Goal: Task Accomplishment & Management: Use online tool/utility

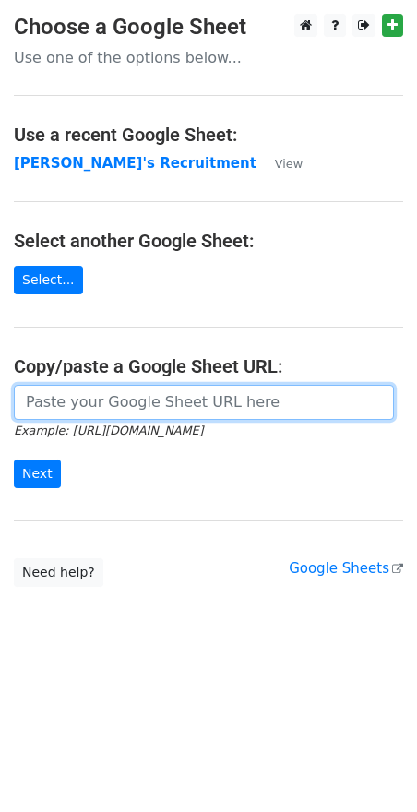
click at [79, 411] on input "url" at bounding box center [204, 402] width 380 height 35
paste input "https://docs.google.com/spreadsheets/d/1Cr9APMfEyBzomlp0d5nIDRAmjV2mnvwC1MH092O…"
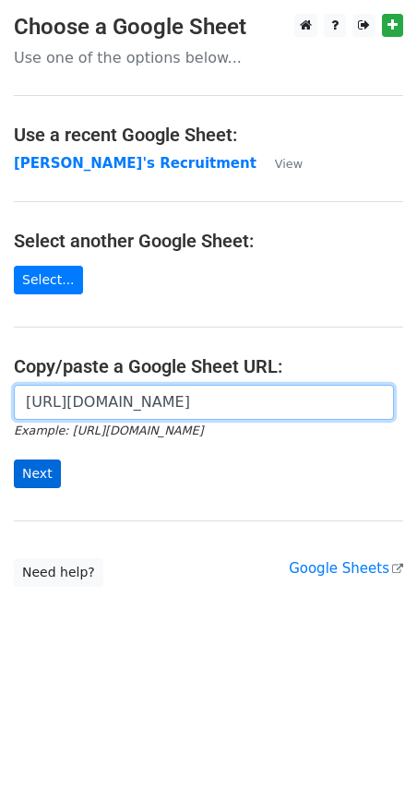
type input "https://docs.google.com/spreadsheets/d/1Cr9APMfEyBzomlp0d5nIDRAmjV2mnvwC1MH092O…"
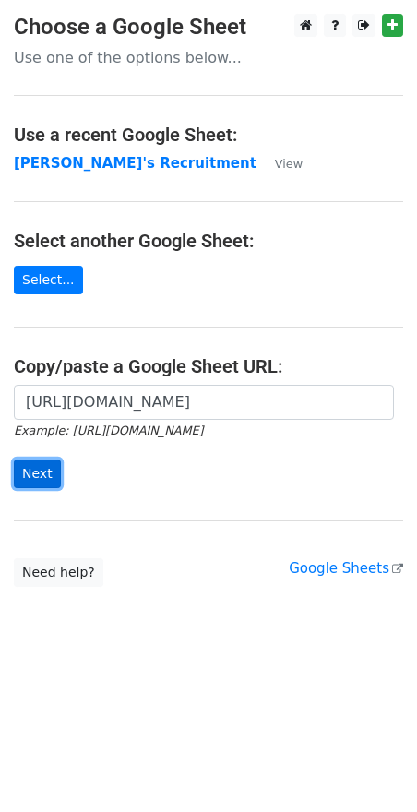
click at [37, 480] on input "Next" at bounding box center [37, 473] width 47 height 29
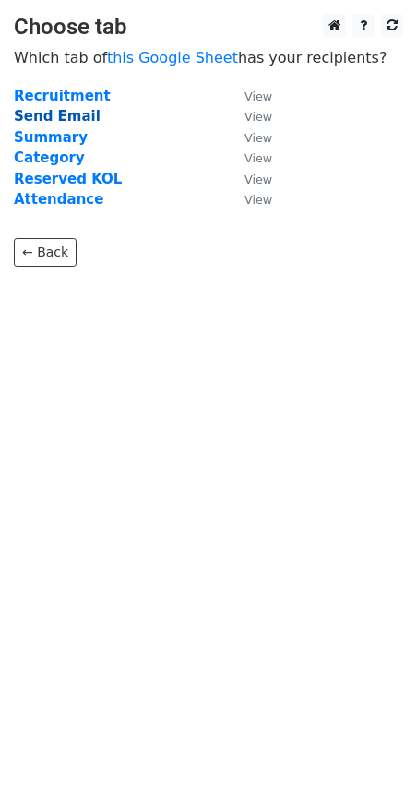
click at [65, 115] on strong "Send Email" at bounding box center [57, 116] width 87 height 17
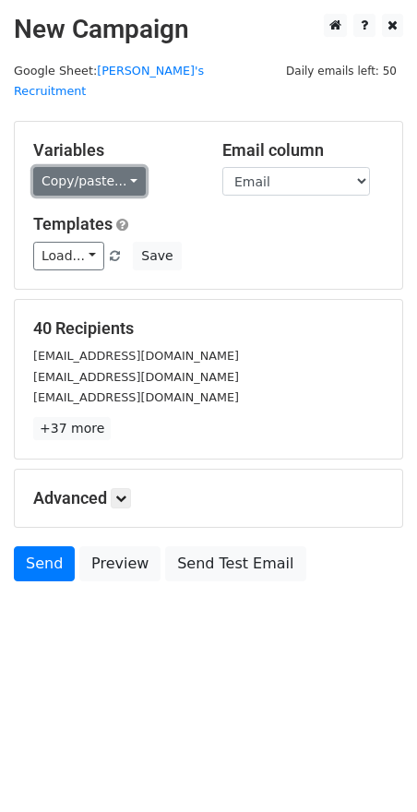
click at [127, 167] on link "Copy/paste..." at bounding box center [89, 181] width 113 height 29
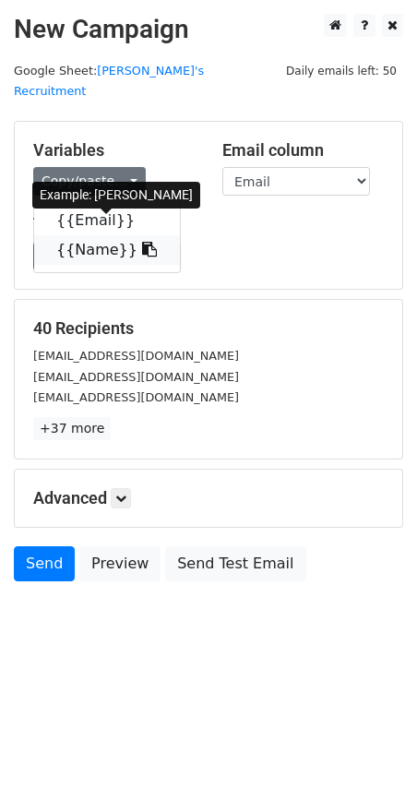
click at [142, 242] on icon at bounding box center [149, 249] width 15 height 15
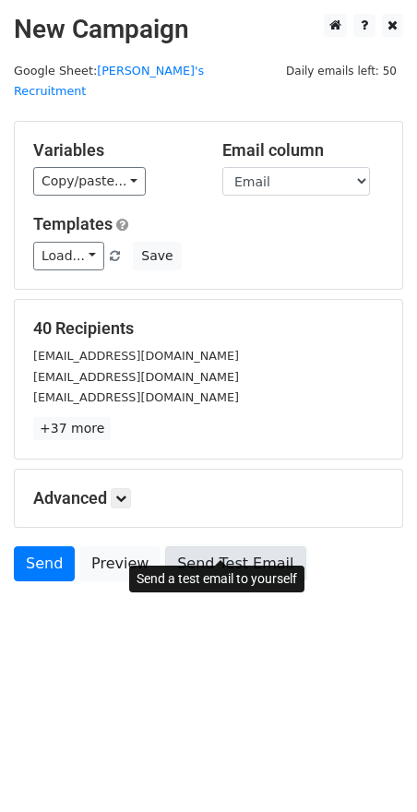
click at [224, 546] on link "Send Test Email" at bounding box center [235, 563] width 140 height 35
